Goal: Task Accomplishment & Management: Manage account settings

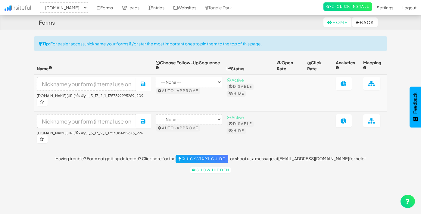
select select "2410"
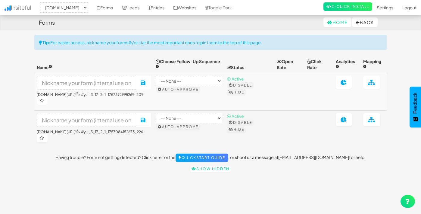
scroll to position [19, 0]
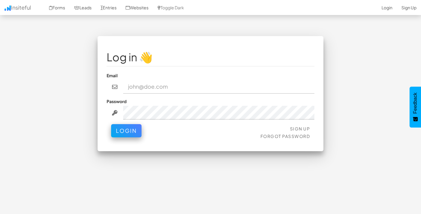
type input "hey@fitskinstudio.com"
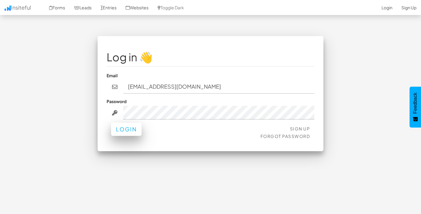
drag, startPoint x: 126, startPoint y: 142, endPoint x: 127, endPoint y: 132, distance: 10.0
click at [126, 142] on div "Sign Up Forgot Password Login" at bounding box center [210, 133] width 208 height 18
click at [127, 132] on button "Login" at bounding box center [126, 129] width 30 height 13
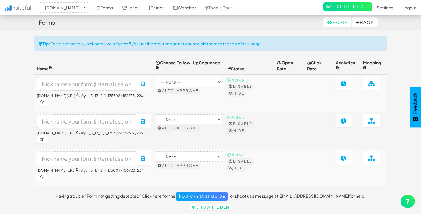
select select "2410"
click at [144, 9] on link "Leads" at bounding box center [130, 7] width 26 height 15
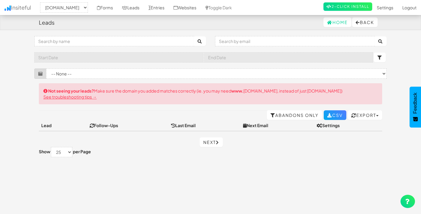
select select "2410"
click at [88, 99] on link "See troubleshooting tips →" at bounding box center [69, 96] width 53 height 5
click at [117, 5] on link "Forms" at bounding box center [104, 7] width 25 height 15
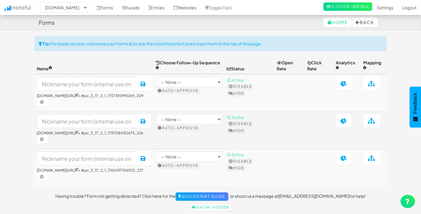
select select "2410"
click at [170, 83] on select "-- None --" at bounding box center [189, 82] width 66 height 10
click at [164, 77] on select "-- None --" at bounding box center [189, 82] width 66 height 10
click at [342, 4] on link "2-Click Install" at bounding box center [347, 6] width 49 height 8
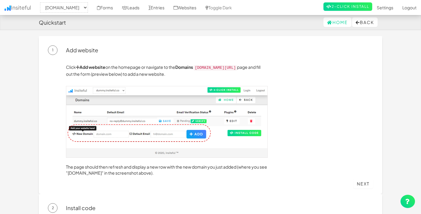
select select "2410"
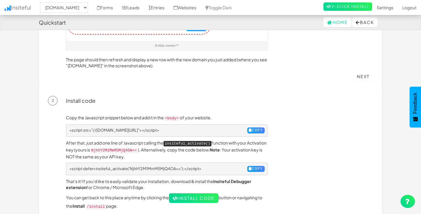
scroll to position [185, 0]
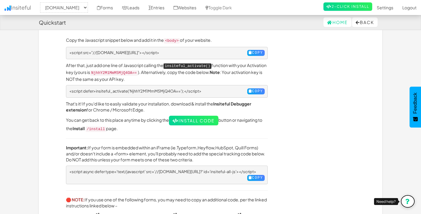
click at [409, 200] on icon at bounding box center [407, 201] width 5 height 5
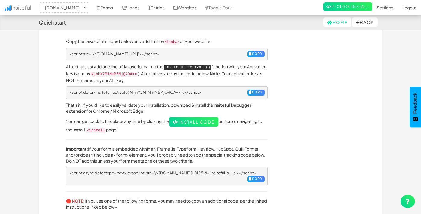
click at [147, 108] on p "That's it! If you'd like to easily validate your installation, download & insta…" at bounding box center [167, 108] width 202 height 12
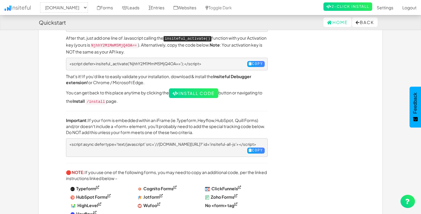
scroll to position [218, 0]
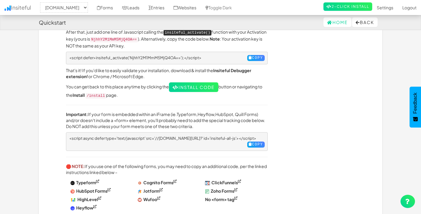
click at [202, 44] on p "After that, just add one line of Javascript calling the insiteful_activate() fu…" at bounding box center [167, 39] width 202 height 20
click at [248, 143] on icon at bounding box center [249, 145] width 3 height 4
click at [144, 8] on link "Leads" at bounding box center [130, 7] width 26 height 15
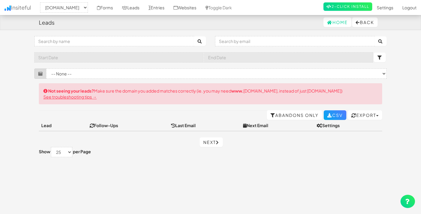
select select "2410"
click at [103, 76] on select "-- None -- (www.fitskinstudio.com/book-now#yui_3_17_2_1_1757392995269_209) (www…" at bounding box center [216, 74] width 340 height 10
select select "f68bfb0c5e9dff7.36040720"
click at [46, 69] on select "-- None -- (www.fitskinstudio.com/book-now#yui_3_17_2_1_1757392995269_209) (www…" at bounding box center [216, 74] width 340 height 10
select select "2410"
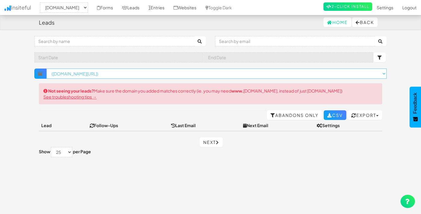
click at [103, 76] on select "× Clear Filter (www.fitskinstudio.com/book-now#yui_3_17_2_1_1757392995269_209) …" at bounding box center [216, 74] width 340 height 10
select select "f68bafa1fb67ee9.43054806"
click at [46, 69] on select "× Clear Filter (www.fitskinstudio.com/book-now#yui_3_17_2_1_1757392995269_209) …" at bounding box center [216, 74] width 340 height 10
select select "2410"
click at [99, 74] on select "× Clear Filter (www.fitskinstudio.com/book-now#yui_3_17_2_1_1757084152675_226) …" at bounding box center [216, 74] width 340 height 10
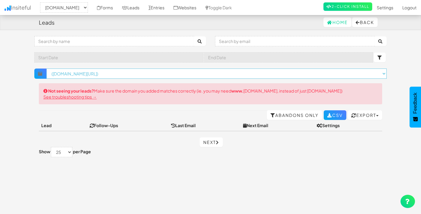
select select "f68bfb0c5e9dff7.36040720"
click at [46, 69] on select "× Clear Filter (www.fitskinstudio.com/book-now#yui_3_17_2_1_1757084152675_226) …" at bounding box center [216, 74] width 340 height 10
select select "2410"
select select "f68bfb0c5e9dff7.36040720"
click at [99, 69] on select "× Clear Filter (www.fitskinstudio.com/book-now#yui_3_17_2_1_1757392995269_209) …" at bounding box center [216, 74] width 340 height 10
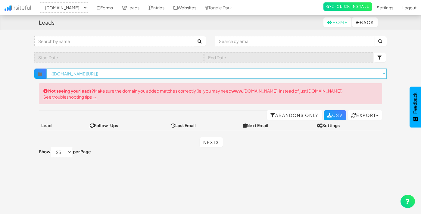
click at [46, 69] on select "× Clear Filter (www.fitskinstudio.com/book-now#yui_3_17_2_1_1757392995269_209) …" at bounding box center [216, 74] width 340 height 10
select select "2410"
select select "f68bfb0c5e9dff7.36040720"
click at [51, 26] on div "Leads" at bounding box center [47, 23] width 16 height 12
click at [115, 10] on link "Forms" at bounding box center [104, 7] width 25 height 15
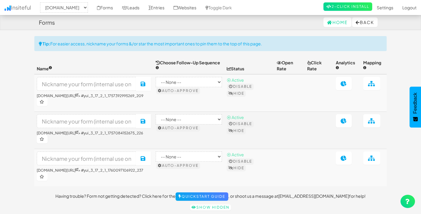
select select "2410"
click at [346, 81] on icon at bounding box center [343, 83] width 6 height 5
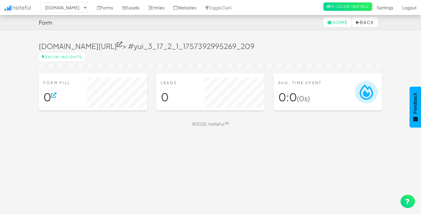
select select "2410"
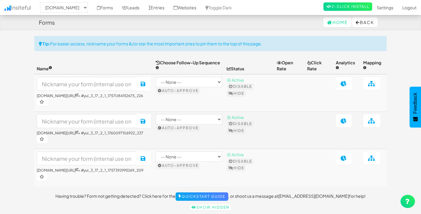
select select "2410"
click at [117, 88] on input at bounding box center [86, 84] width 99 height 14
click at [201, 12] on link "Websites" at bounding box center [185, 7] width 32 height 15
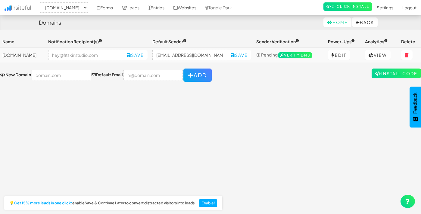
select select "2410"
click at [283, 52] on link "Verify DNS" at bounding box center [295, 54] width 34 height 5
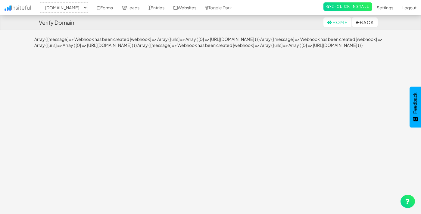
select select "2410"
click at [264, 66] on div "Toggle navigation Insiteful -- None -- www.fitskinstudio.com Forms Leads Entrie…" at bounding box center [210, 127] width 352 height 182
click at [352, 23] on button "Back" at bounding box center [365, 22] width 26 height 10
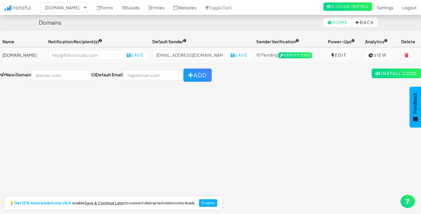
select select "2410"
click at [261, 55] on span "⦿ Pending" at bounding box center [266, 54] width 21 height 5
click at [246, 58] on button "Save" at bounding box center [239, 55] width 24 height 10
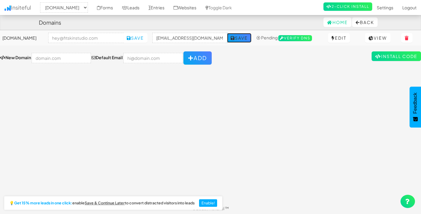
scroll to position [19, 0]
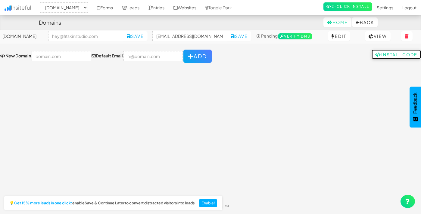
click at [397, 51] on link "Install Code" at bounding box center [395, 55] width 49 height 10
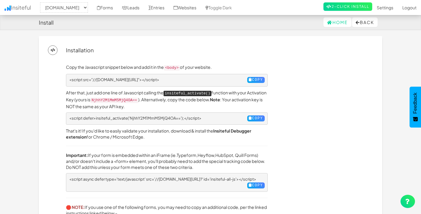
select select "2410"
click at [244, 72] on div "Copy the Javascript snippet below and add it in the <body> of your website. <sc…" at bounding box center [166, 165] width 211 height 202
click at [247, 77] on button "Copy" at bounding box center [255, 80] width 17 height 6
click at [134, 2] on link "Leads" at bounding box center [130, 7] width 26 height 15
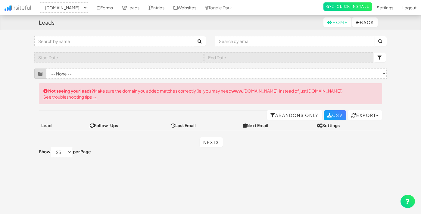
select select "2410"
click at [115, 4] on link "Forms" at bounding box center [104, 7] width 25 height 15
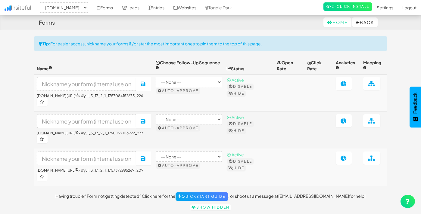
select select "2410"
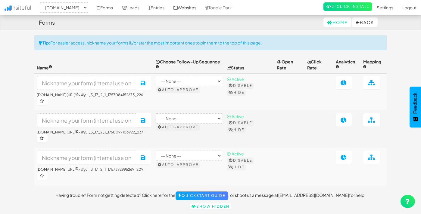
scroll to position [1, 0]
click at [197, 13] on link "Websites" at bounding box center [185, 7] width 32 height 15
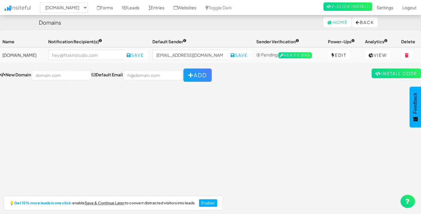
select select "2410"
click at [201, 10] on link "Websites" at bounding box center [185, 7] width 32 height 15
select select "2410"
click at [169, 8] on link "Entries" at bounding box center [156, 7] width 25 height 15
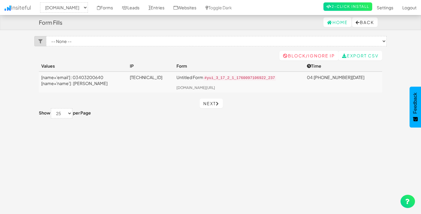
select select "2410"
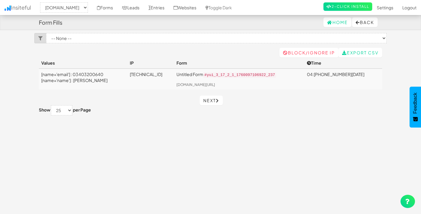
scroll to position [7, 0]
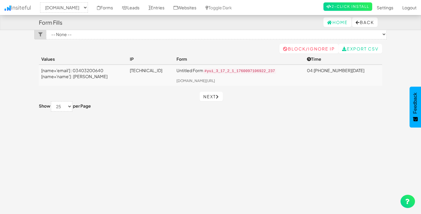
click at [180, 68] on p "Untitled Form #yui_3_17_2_1_1760097106922_237" at bounding box center [238, 70] width 125 height 7
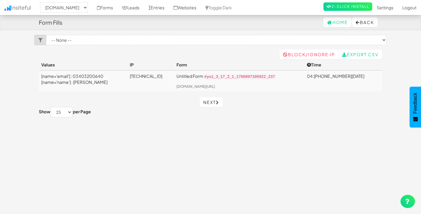
scroll to position [0, 0]
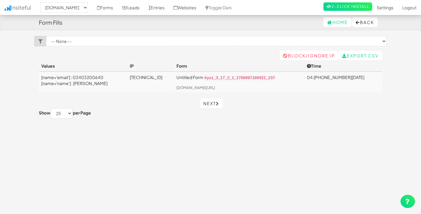
select select "2410"
click at [217, 101] on link "Next" at bounding box center [210, 104] width 23 height 10
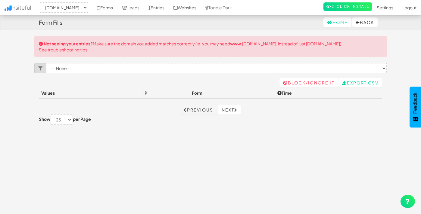
select select "2410"
click at [226, 111] on link "Next" at bounding box center [229, 110] width 23 height 10
select select "2410"
click at [200, 110] on link "Previous" at bounding box center [198, 110] width 37 height 10
select select "2410"
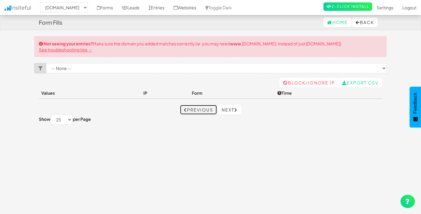
click at [200, 110] on link "Previous" at bounding box center [198, 110] width 37 height 10
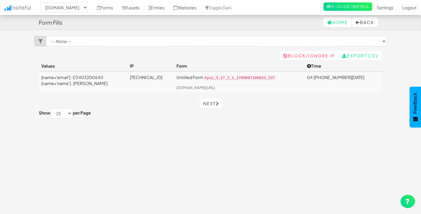
select select "2410"
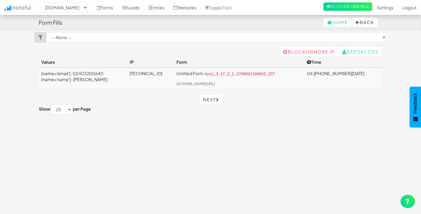
scroll to position [9, 0]
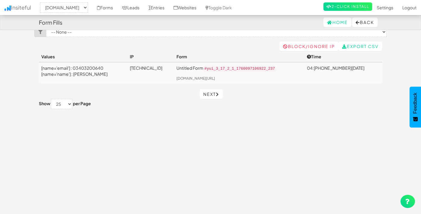
click at [163, 65] on td "0.0.0.0" at bounding box center [150, 72] width 47 height 21
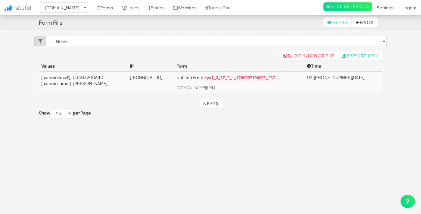
select select "2410"
click at [144, 11] on link "Leads" at bounding box center [130, 7] width 26 height 15
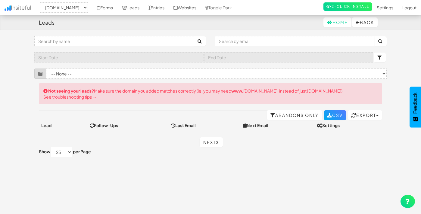
select select "2410"
click at [131, 76] on select "-- None -- (www.fitskinstudio.com/book-now#yui_3_17_2_1_1760097106922_237) (www…" at bounding box center [216, 74] width 340 height 10
select select "f68e8f364ea5200.19915116"
click at [46, 69] on select "-- None -- (www.fitskinstudio.com/book-now#yui_3_17_2_1_1760097106922_237) (www…" at bounding box center [216, 74] width 340 height 10
select select "2410"
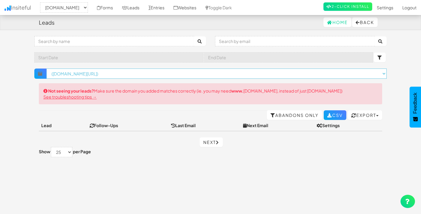
click at [126, 75] on select "× Clear Filter ([DOMAIN_NAME][URL]) ([DOMAIN_NAME][URL]) ([DOMAIN_NAME][URL])" at bounding box center [216, 74] width 340 height 10
select select "f68bfb0c5e9dff7.36040720"
click at [46, 69] on select "× Clear Filter ([DOMAIN_NAME][URL]) ([DOMAIN_NAME][URL]) ([DOMAIN_NAME][URL])" at bounding box center [216, 74] width 340 height 10
select select "2410"
click at [122, 76] on select "× Clear Filter ([DOMAIN_NAME][URL]) ([DOMAIN_NAME][URL]) ([DOMAIN_NAME][URL])" at bounding box center [216, 74] width 340 height 10
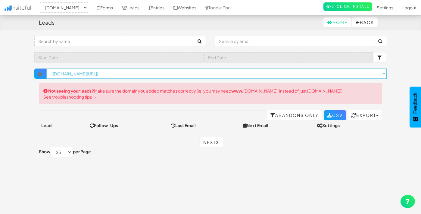
select select "f68bafa1fb67ee9.43054806"
click at [46, 69] on select "× Clear Filter ([DOMAIN_NAME][URL]) ([DOMAIN_NAME][URL]) ([DOMAIN_NAME][URL])" at bounding box center [216, 74] width 340 height 10
select select "2410"
select select "f68bafa1fb67ee9.43054806"
